Goal: Task Accomplishment & Management: Manage account settings

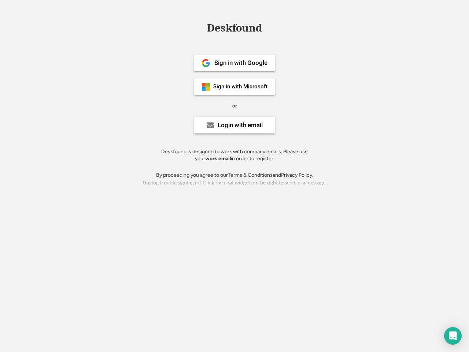
click at [234, 105] on div "or" at bounding box center [234, 105] width 5 height 7
click at [234, 29] on div "Deskfound" at bounding box center [234, 27] width 62 height 11
click at [200, 27] on div "Deskfound" at bounding box center [234, 29] width 469 height 14
click at [234, 29] on div "Deskfound" at bounding box center [234, 27] width 62 height 11
click at [234, 105] on div "or" at bounding box center [234, 105] width 5 height 7
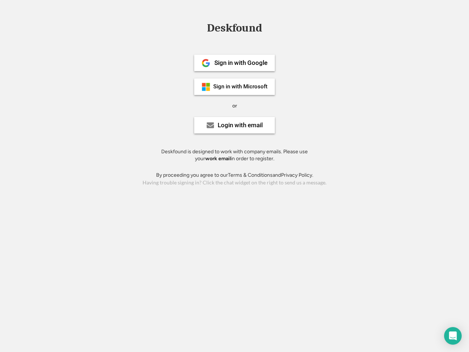
click at [234, 63] on div "Sign in with Google" at bounding box center [240, 63] width 53 height 6
click at [241, 63] on div "Sign in with Google" at bounding box center [240, 63] width 53 height 6
click at [206, 63] on img at bounding box center [205, 63] width 9 height 9
click at [234, 86] on div "Sign in with Microsoft" at bounding box center [240, 86] width 54 height 5
click at [241, 86] on div "Sign in with Microsoft" at bounding box center [240, 86] width 54 height 5
